Goal: Transaction & Acquisition: Purchase product/service

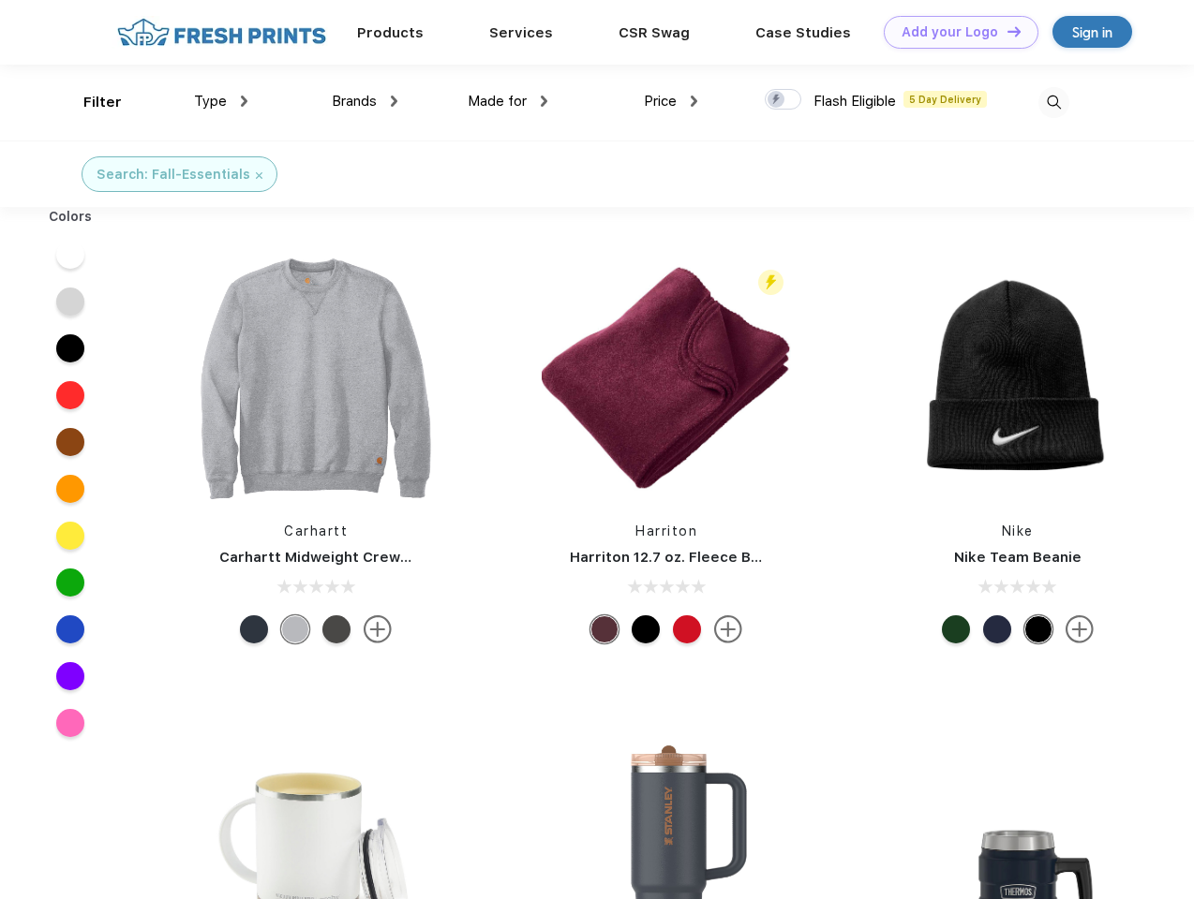
click at [954, 32] on link "Add your Logo Design Tool" at bounding box center [961, 32] width 155 height 33
click at [0, 0] on div "Design Tool" at bounding box center [0, 0] width 0 height 0
click at [1005, 31] on link "Add your Logo Design Tool" at bounding box center [961, 32] width 155 height 33
click at [90, 102] on div "Filter" at bounding box center [102, 103] width 38 height 22
click at [221, 101] on span "Type" at bounding box center [210, 101] width 33 height 17
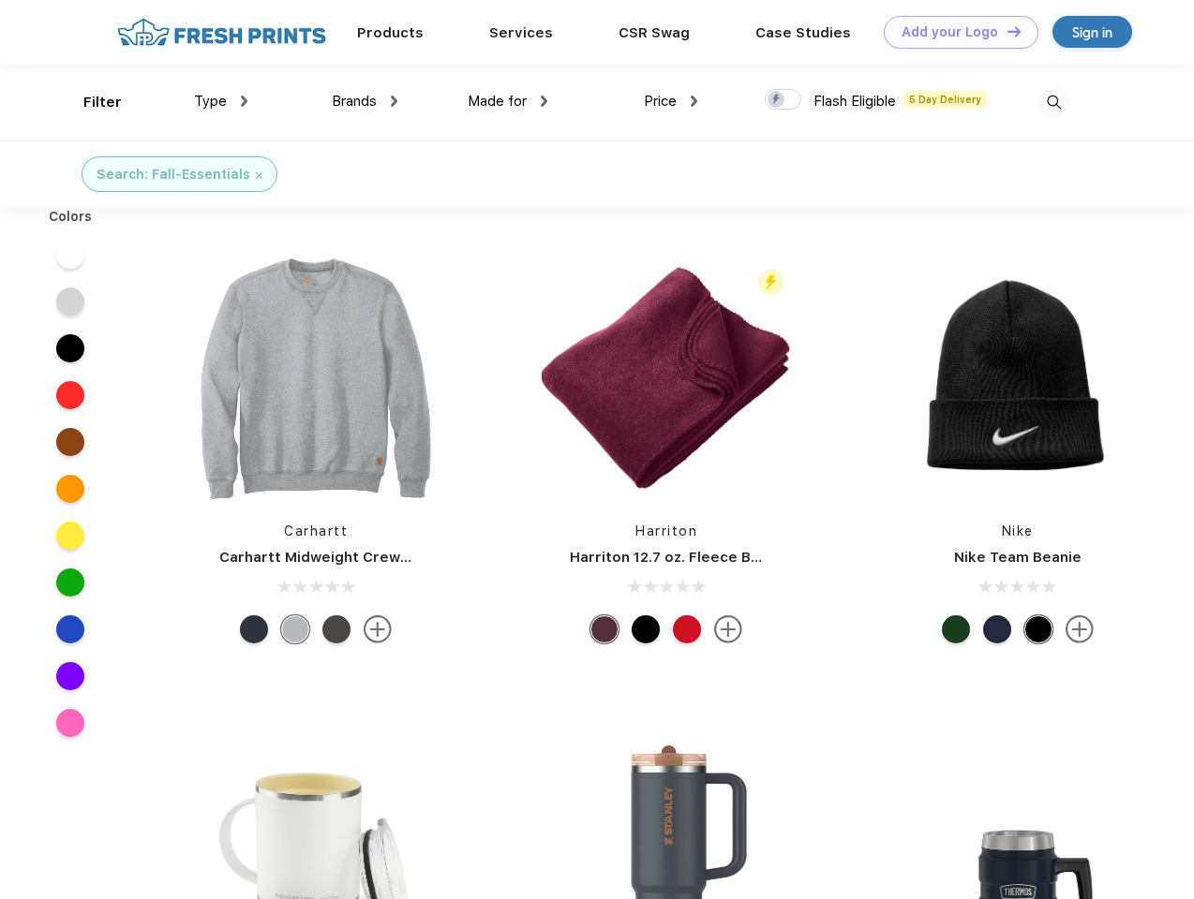
click at [364, 101] on span "Brands" at bounding box center [354, 101] width 45 height 17
click at [508, 101] on span "Made for" at bounding box center [497, 101] width 59 height 17
click at [671, 101] on span "Price" at bounding box center [660, 101] width 33 height 17
click at [783, 100] on div at bounding box center [783, 99] width 37 height 21
click at [777, 100] on input "checkbox" at bounding box center [771, 94] width 12 height 12
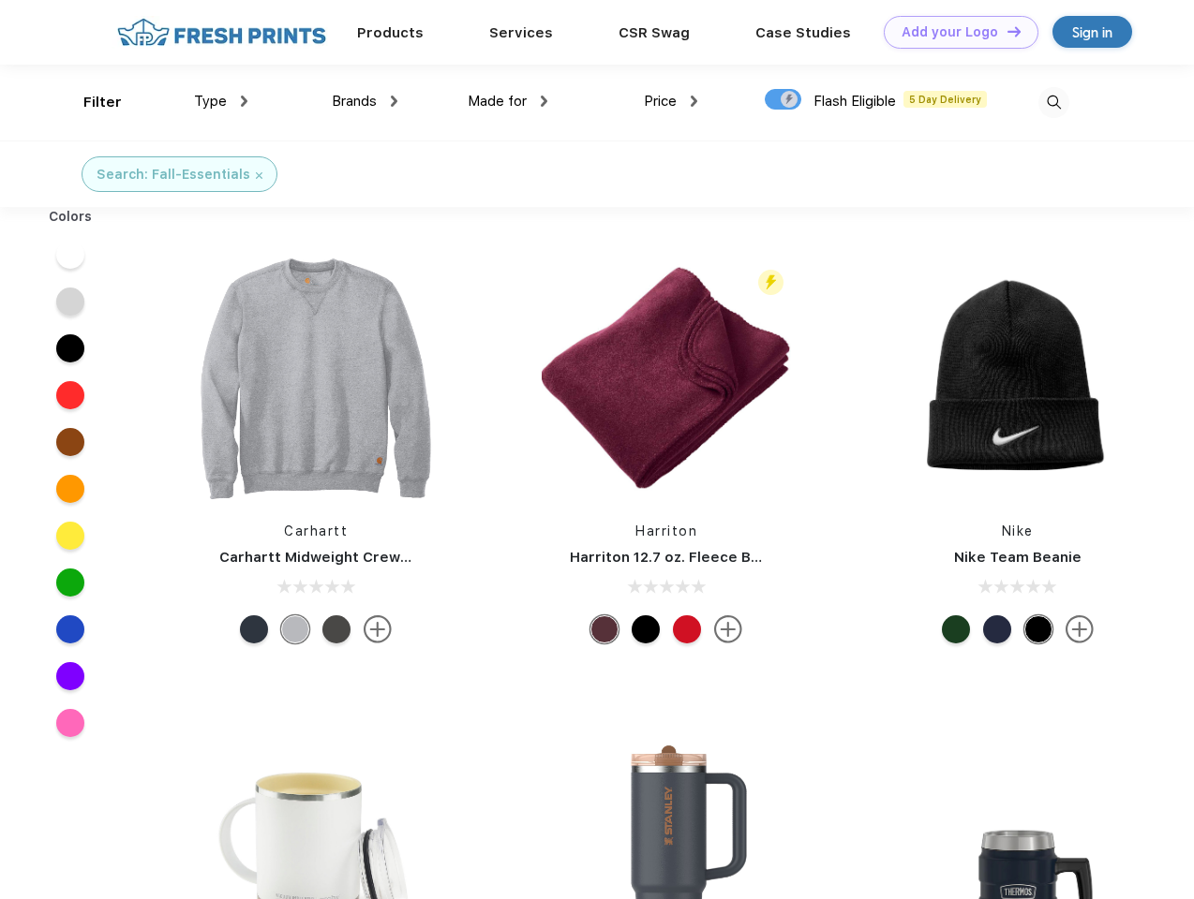
click at [1053, 102] on img at bounding box center [1053, 102] width 31 height 31
